Goal: Task Accomplishment & Management: Manage account settings

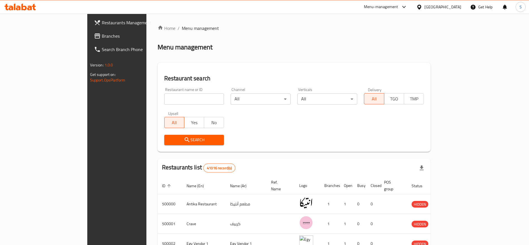
click at [298, 42] on div "Home / Menu management Menu management Restaurant search Restaurant name or ID …" at bounding box center [295, 209] width 274 height 368
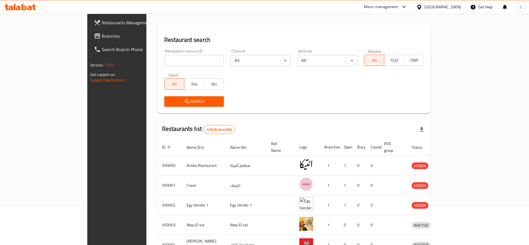
scroll to position [42, 0]
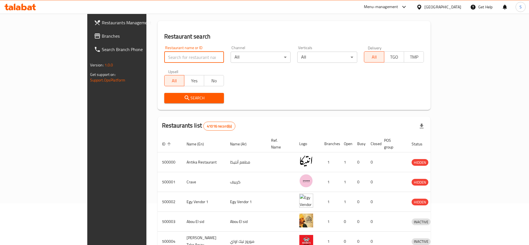
click at [164, 59] on input "search" at bounding box center [194, 57] width 60 height 11
type input "brux"
click button "Search" at bounding box center [194, 98] width 60 height 10
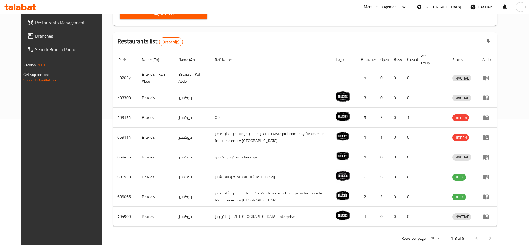
scroll to position [138, 0]
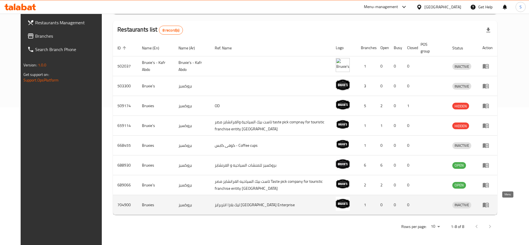
click at [489, 205] on icon "enhanced table" at bounding box center [486, 205] width 6 height 5
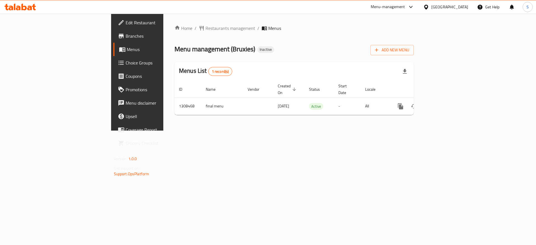
click at [303, 39] on div "Home / Restaurants management / Menus Menu management ( Bruxies ) Inactive Add …" at bounding box center [293, 72] width 239 height 95
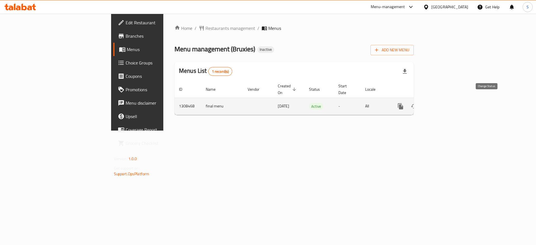
click at [417, 103] on icon "enhanced table" at bounding box center [414, 106] width 7 height 7
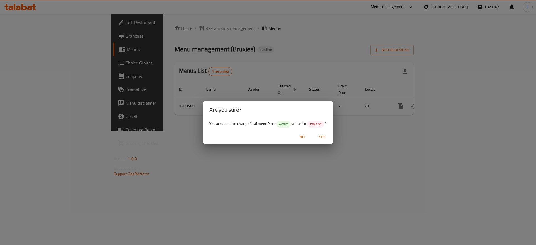
click at [302, 138] on span "No" at bounding box center [301, 137] width 13 height 7
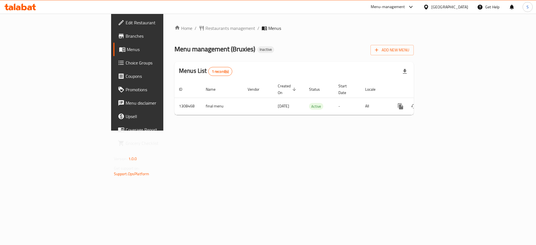
click at [359, 28] on ol "Home / Restaurants management / Menus" at bounding box center [293, 28] width 239 height 7
click at [205, 29] on span "Restaurants management" at bounding box center [230, 28] width 50 height 7
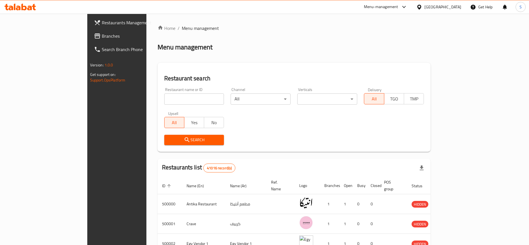
click at [249, 54] on div "Home / Menu management Menu management Restaurant search Restaurant name or ID …" at bounding box center [295, 209] width 274 height 368
drag, startPoint x: 199, startPoint y: 45, endPoint x: 193, endPoint y: 46, distance: 5.6
click at [199, 45] on div "Menu management" at bounding box center [295, 47] width 274 height 9
drag, startPoint x: 173, startPoint y: 76, endPoint x: 171, endPoint y: 74, distance: 3.2
click at [173, 77] on h2 "Restaurant search" at bounding box center [294, 78] width 260 height 8
